Goal: Information Seeking & Learning: Learn about a topic

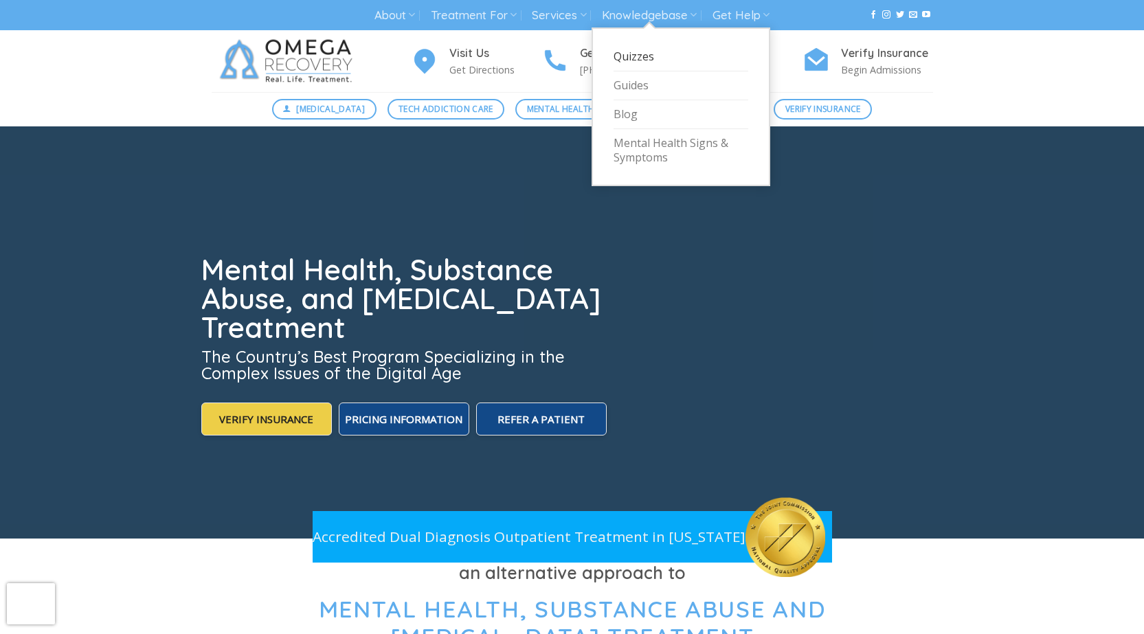
click at [634, 58] on link "Quizzes" at bounding box center [681, 57] width 135 height 29
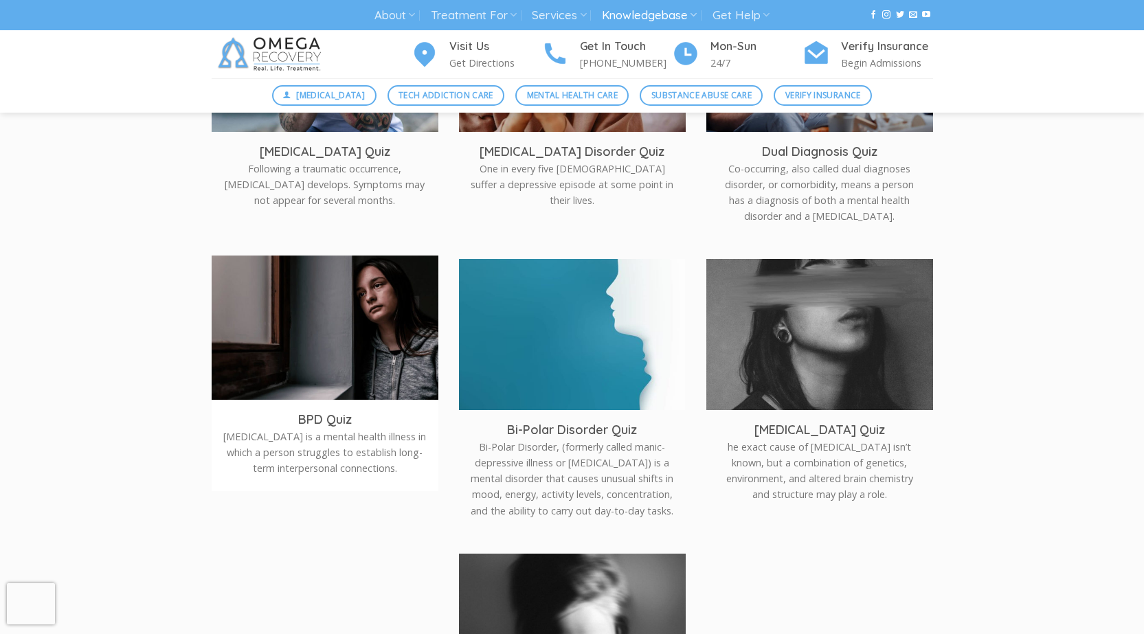
scroll to position [550, 0]
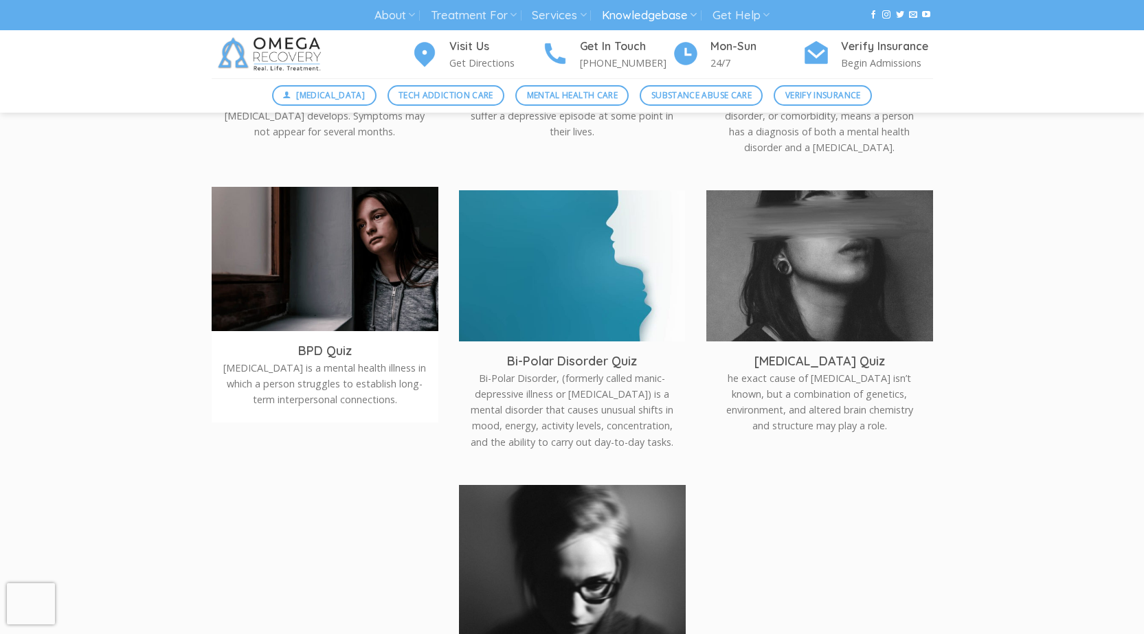
click at [339, 348] on h3 "BPD Quiz" at bounding box center [325, 351] width 206 height 16
click at [353, 254] on img at bounding box center [325, 262] width 227 height 151
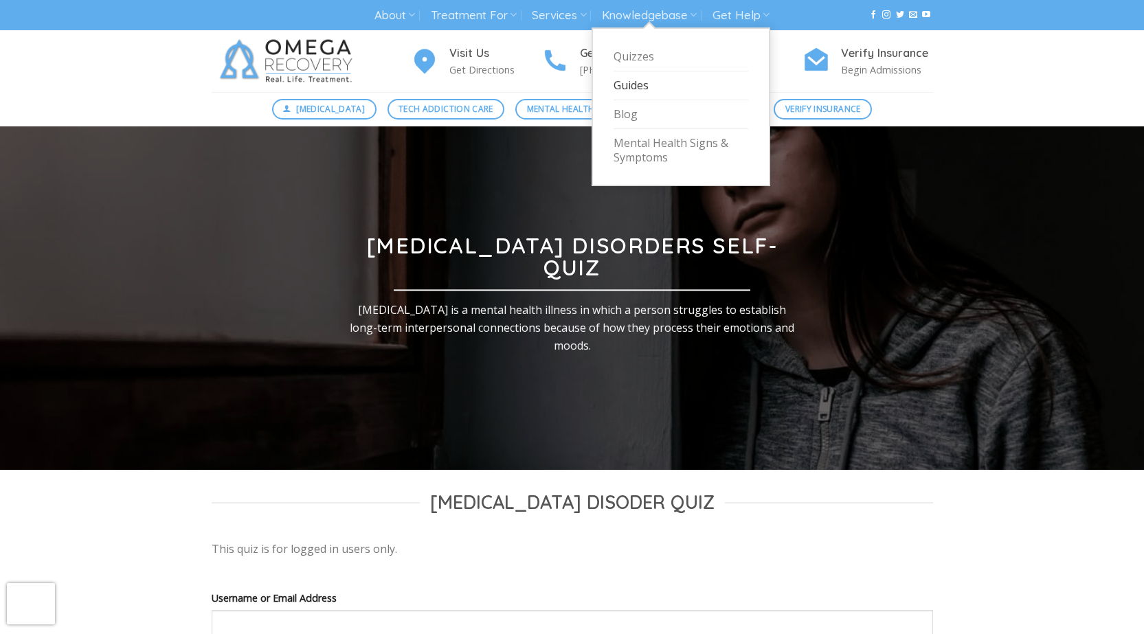
click at [632, 87] on link "Guides" at bounding box center [681, 85] width 135 height 29
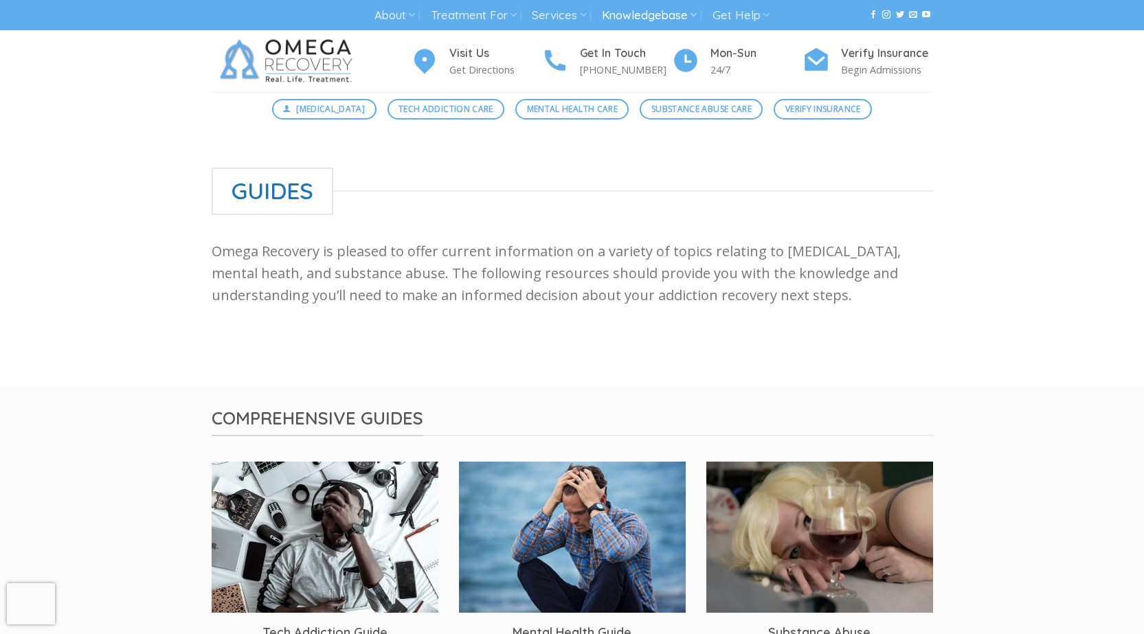
scroll to position [206, 0]
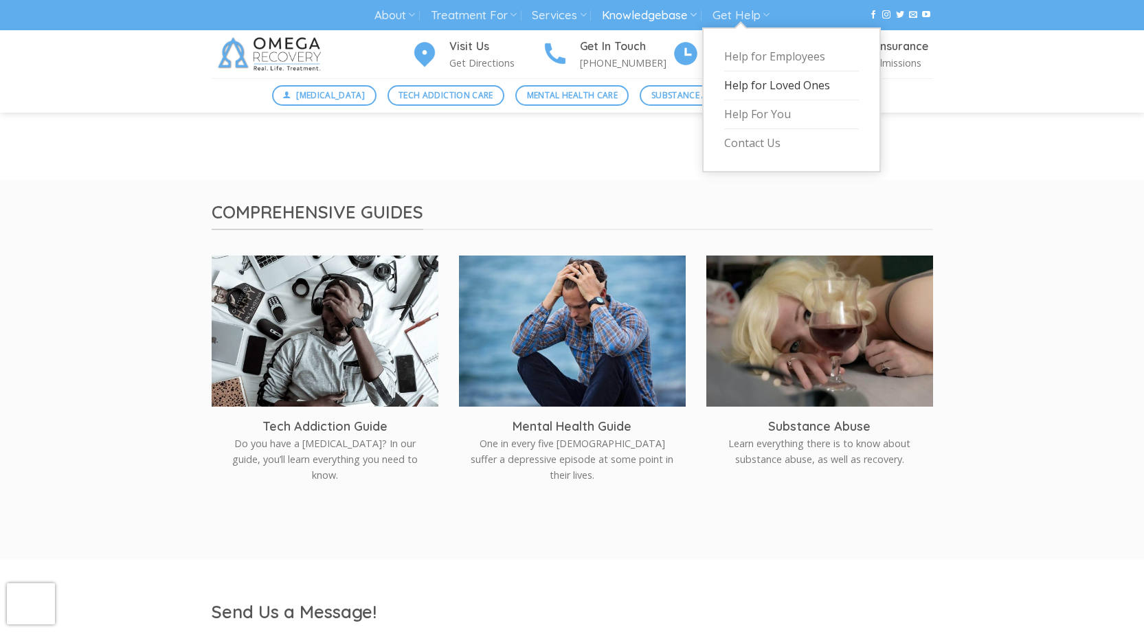
click at [763, 81] on link "Help for Loved Ones" at bounding box center [791, 85] width 135 height 29
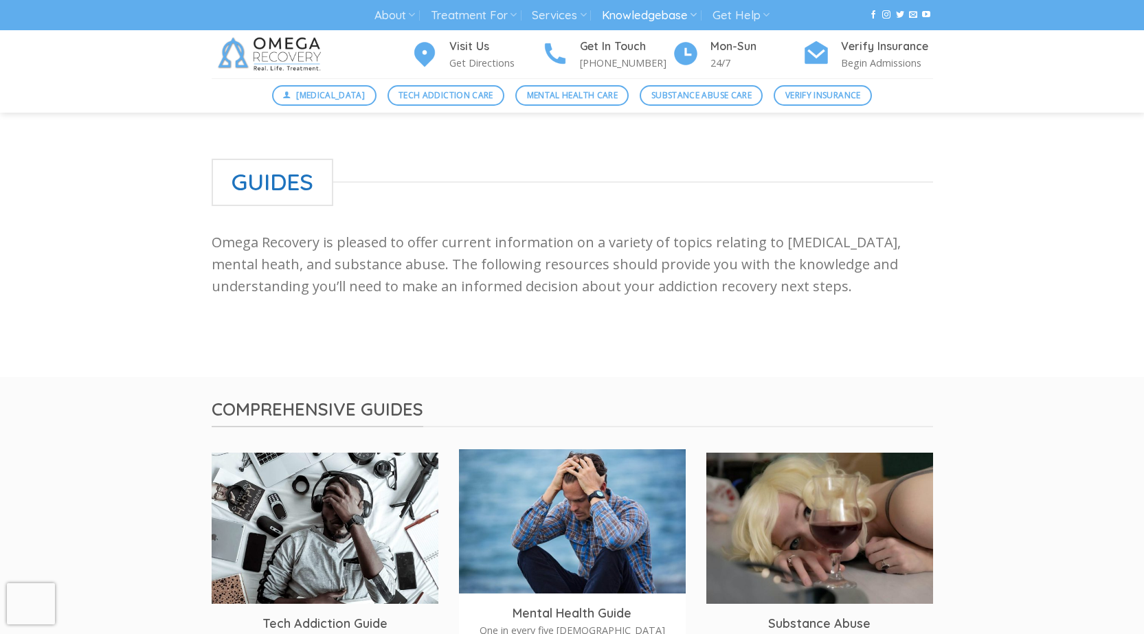
scroll to position [0, 0]
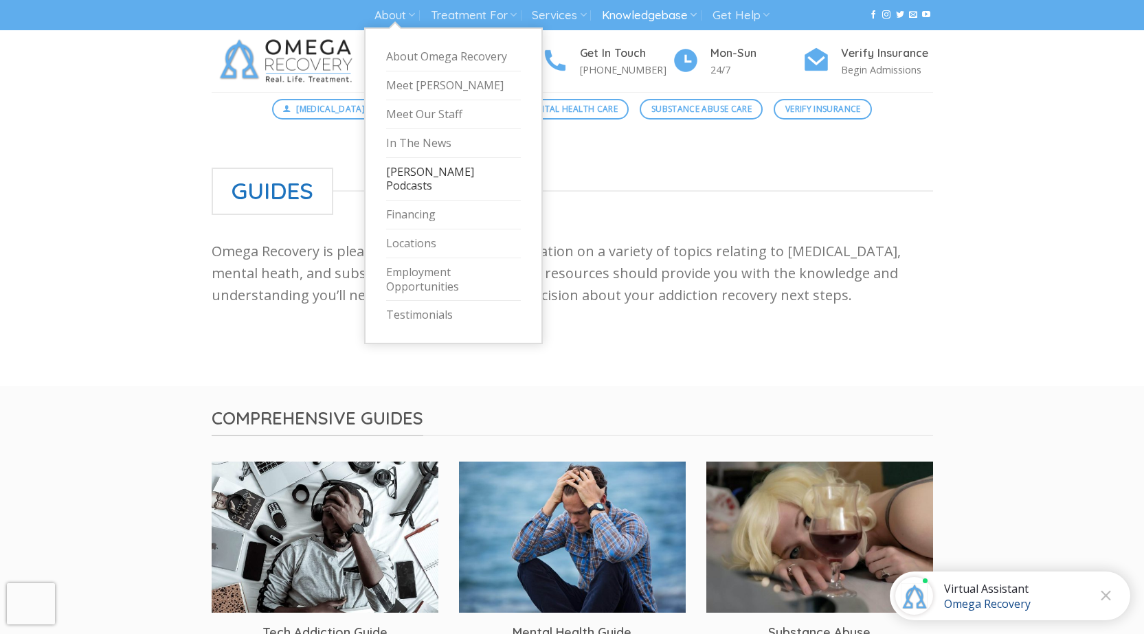
click at [463, 172] on link "[PERSON_NAME] Podcasts" at bounding box center [453, 179] width 135 height 43
